Goal: Information Seeking & Learning: Learn about a topic

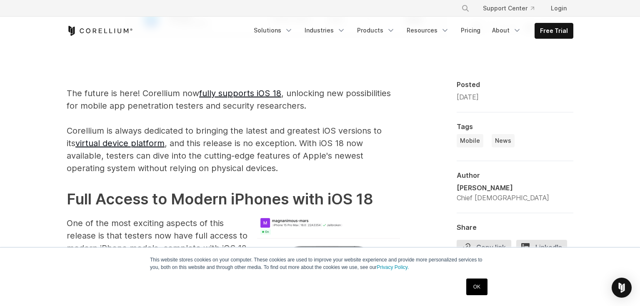
scroll to position [473, 0]
click at [162, 107] on p "The future is here! Corellium now fully supports iOS 18 , unlocking new possibi…" at bounding box center [233, 130] width 333 height 87
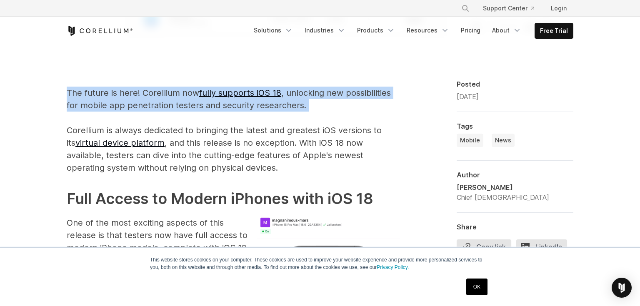
click at [162, 107] on p "The future is here! Corellium now fully supports iOS 18 , unlocking new possibi…" at bounding box center [233, 130] width 333 height 87
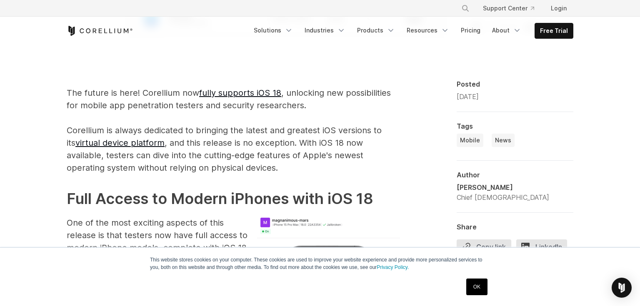
click at [180, 140] on p "The future is here! Corellium now fully supports iOS 18 , unlocking new possibi…" at bounding box center [233, 130] width 333 height 87
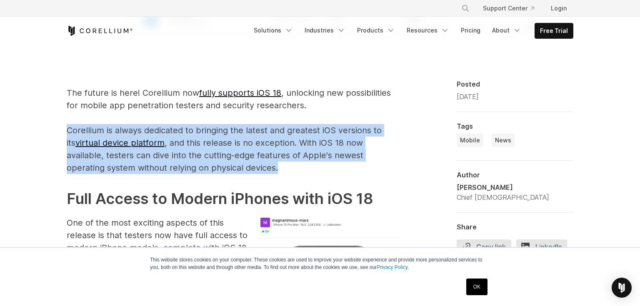
click at [180, 140] on p "The future is here! Corellium now fully supports iOS 18 , unlocking new possibi…" at bounding box center [233, 130] width 333 height 87
